Goal: Obtain resource: Obtain resource

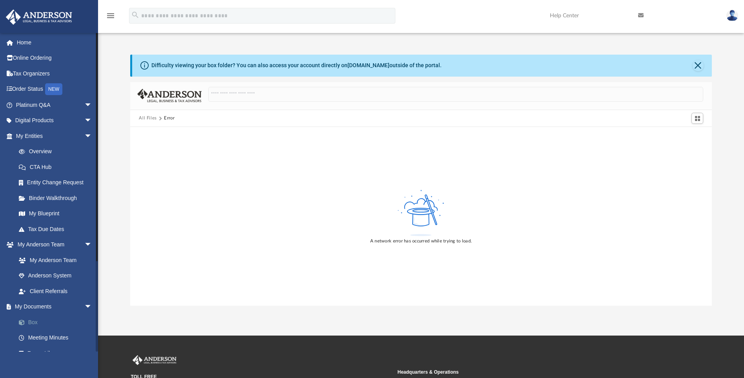
click at [39, 317] on link "Box" at bounding box center [57, 322] width 93 height 16
click at [56, 49] on link "Home" at bounding box center [54, 43] width 99 height 16
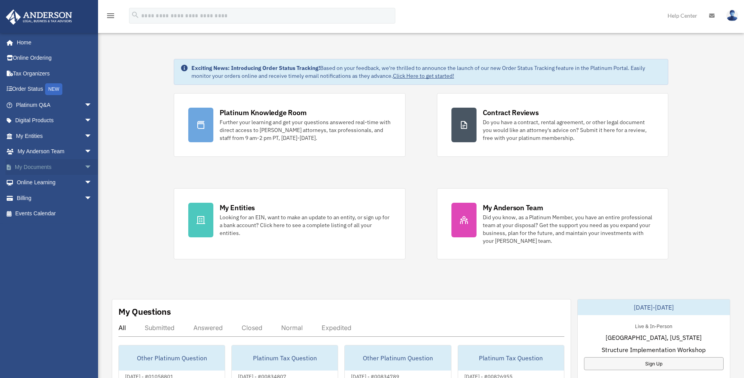
click at [84, 169] on span "arrow_drop_down" at bounding box center [92, 167] width 16 height 16
click at [46, 180] on link "Box" at bounding box center [57, 183] width 93 height 16
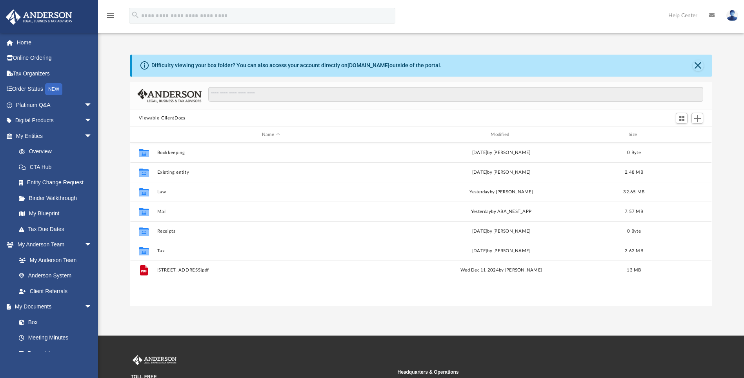
scroll to position [173, 576]
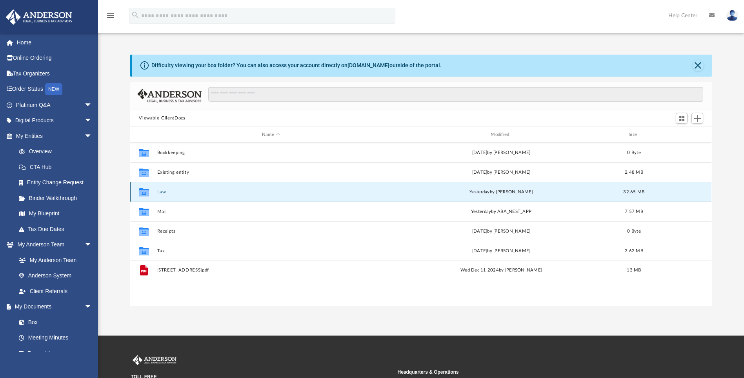
click at [166, 192] on button "Law" at bounding box center [270, 191] width 227 height 5
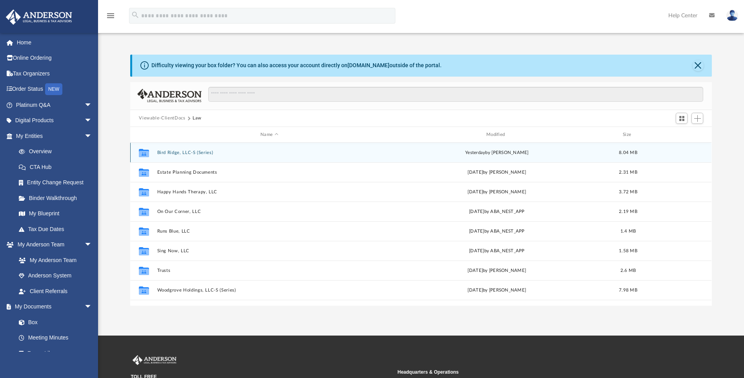
click at [201, 151] on button "Bird Ridge, LLC-S (Series)" at bounding box center [269, 152] width 224 height 5
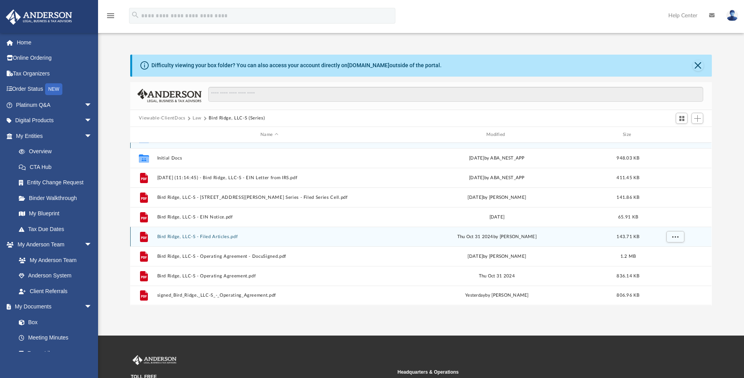
scroll to position [0, 0]
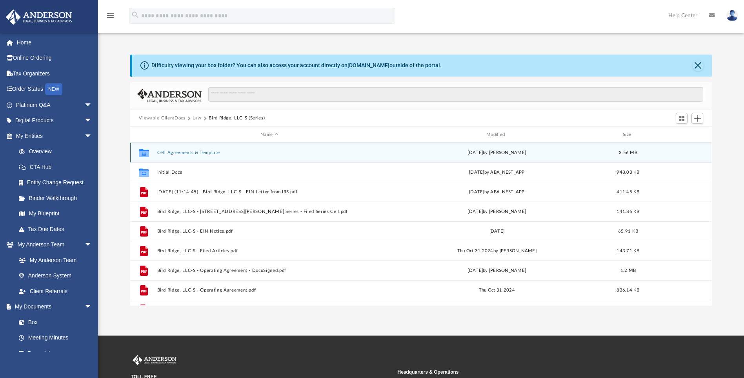
click at [212, 151] on button "Cell Agreements & Template" at bounding box center [269, 152] width 224 height 5
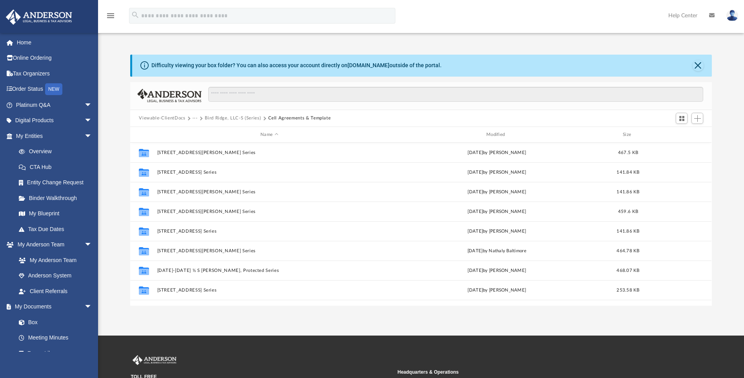
click at [223, 117] on button "Bird Ridge, LLC-S (Series)" at bounding box center [233, 118] width 56 height 7
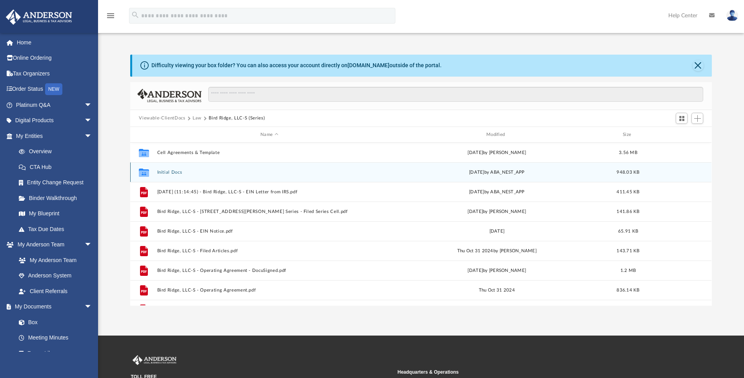
click at [170, 171] on button "Initial Docs" at bounding box center [269, 172] width 224 height 5
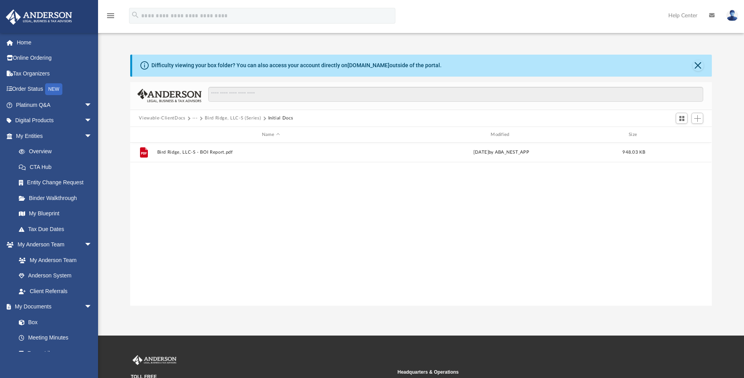
click at [221, 114] on div "Viewable-ClientDocs ··· Bird Ridge, LLC-S (Series) Initial Docs" at bounding box center [421, 118] width 582 height 17
click at [222, 118] on button "Bird Ridge, LLC-S (Series)" at bounding box center [233, 118] width 56 height 7
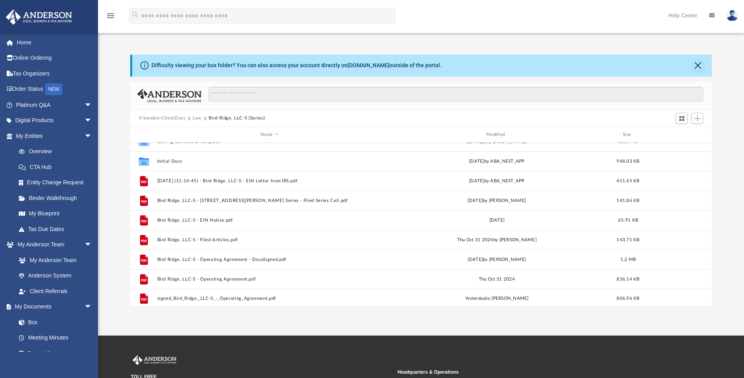
scroll to position [14, 0]
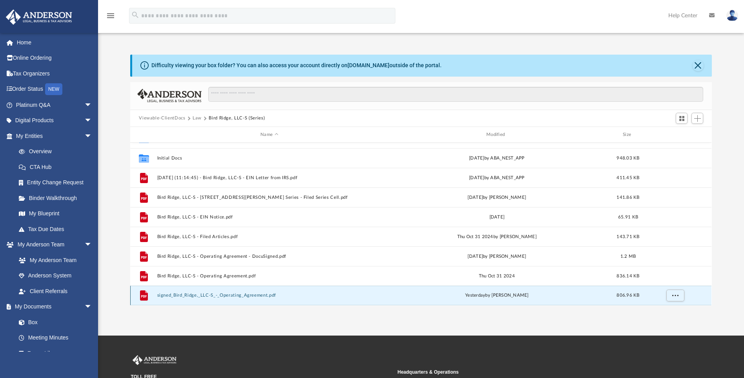
click at [217, 296] on button "signed_Bird_Ridge,_LLC-S_-_Operating_Agreement.pdf" at bounding box center [269, 295] width 224 height 5
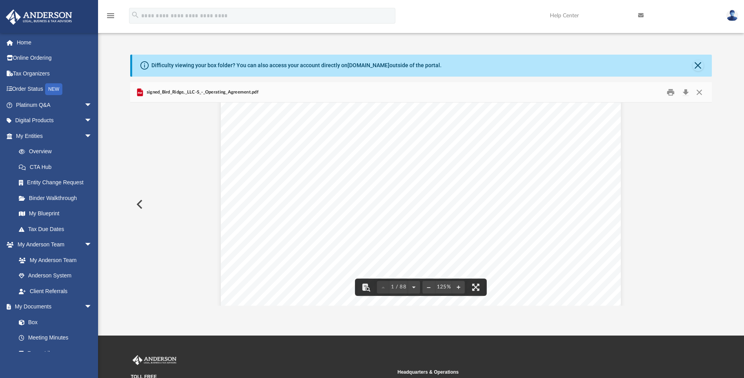
scroll to position [275, 0]
click at [405, 287] on span "1 / 88" at bounding box center [399, 286] width 18 height 5
type input "**"
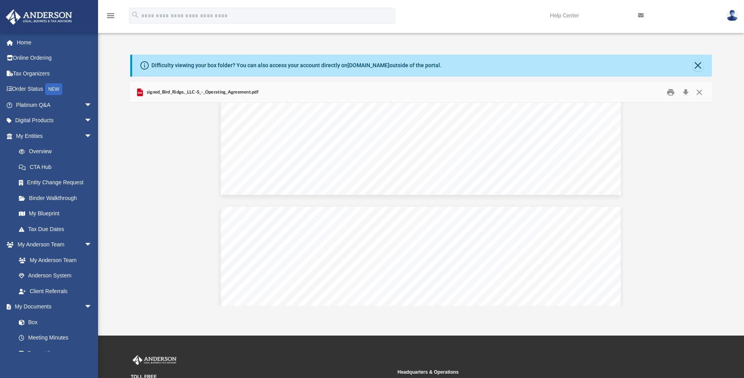
scroll to position [39852, 0]
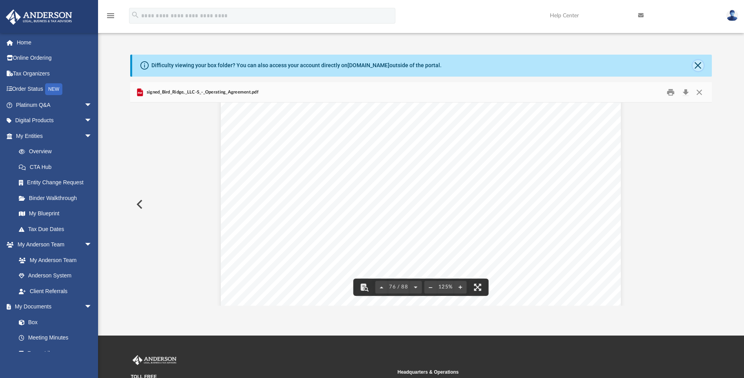
click at [697, 67] on button "Close" at bounding box center [698, 65] width 11 height 11
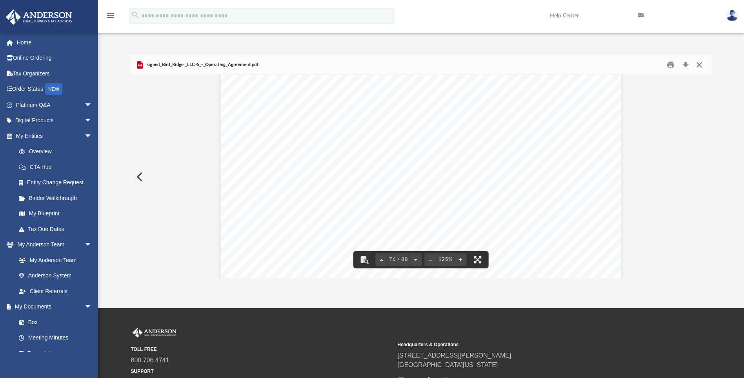
click at [699, 65] on button "Close" at bounding box center [700, 64] width 14 height 12
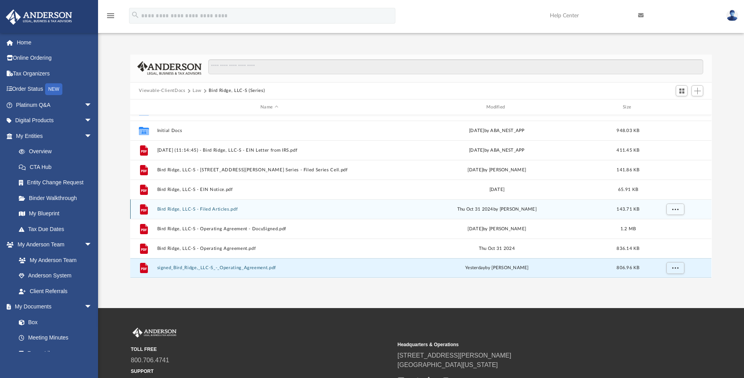
click at [229, 208] on button "Bird Ridge, LLC-S - Filed Articles.pdf" at bounding box center [269, 208] width 224 height 5
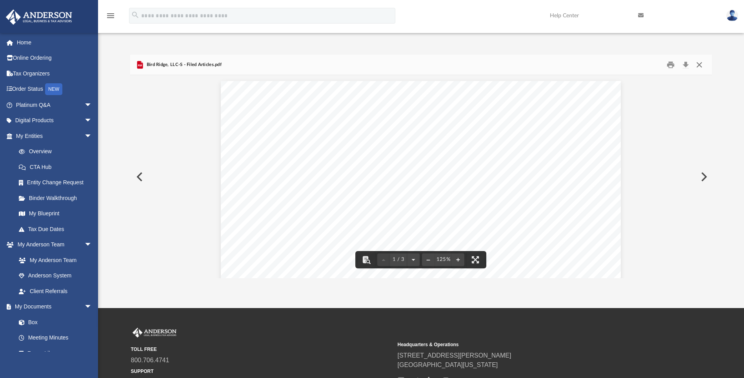
click at [701, 68] on button "Close" at bounding box center [700, 64] width 14 height 12
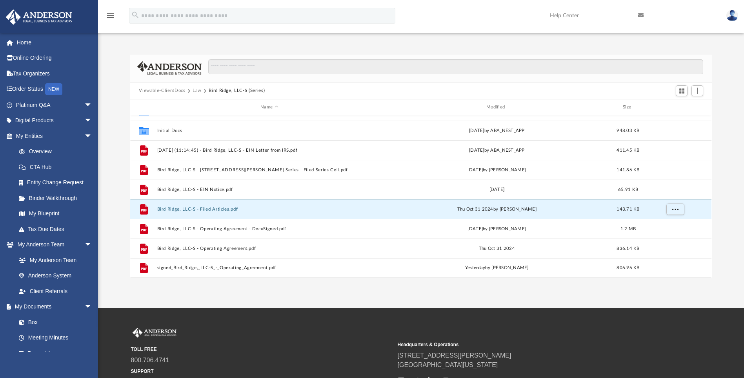
click at [159, 91] on button "Viewable-ClientDocs" at bounding box center [162, 90] width 46 height 7
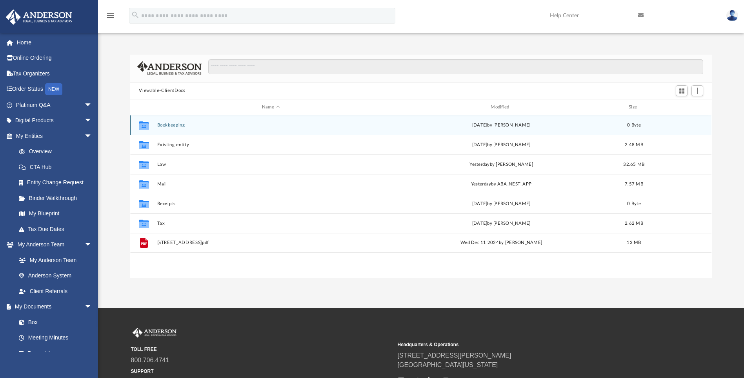
scroll to position [0, 0]
